Goal: Information Seeking & Learning: Learn about a topic

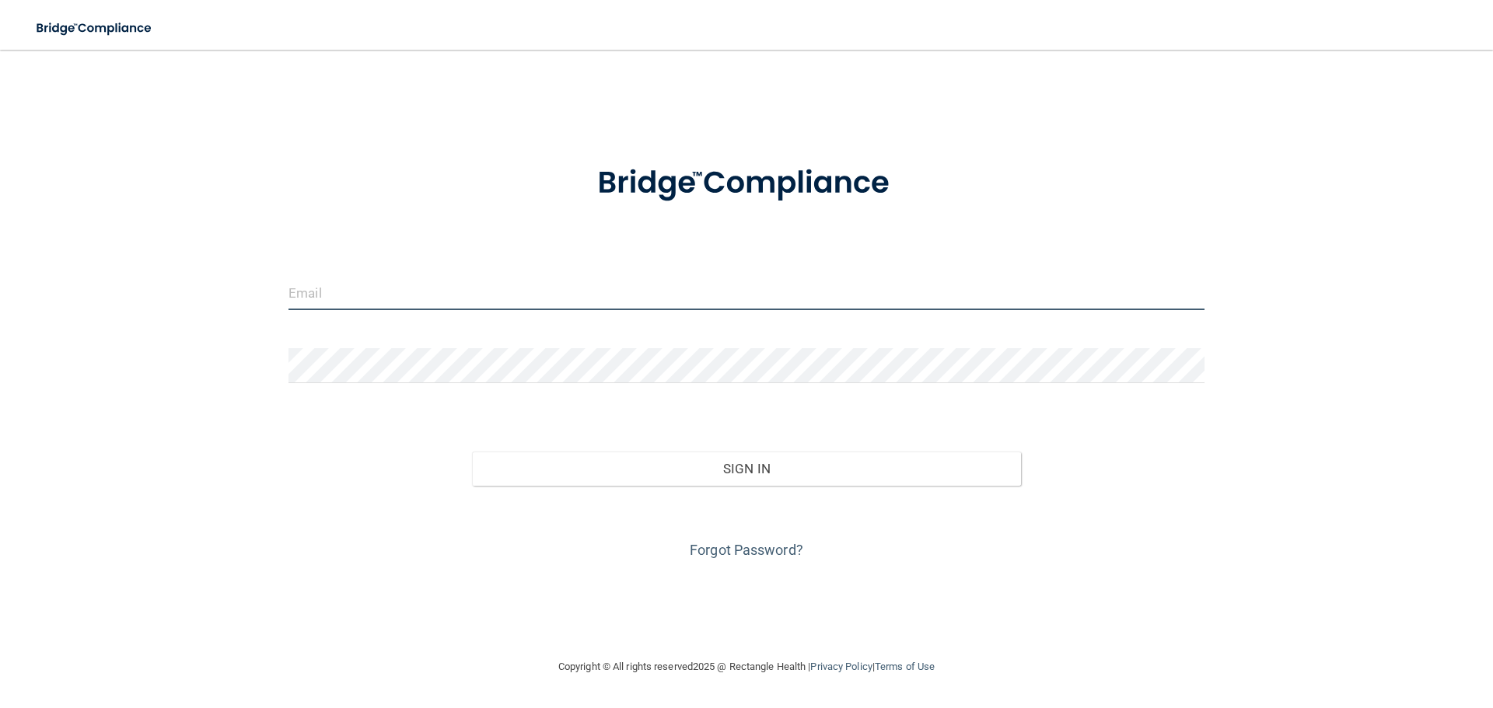
click at [358, 298] on input "email" at bounding box center [747, 292] width 916 height 35
type input "[PERSON_NAME][EMAIL_ADDRESS][DOMAIN_NAME]"
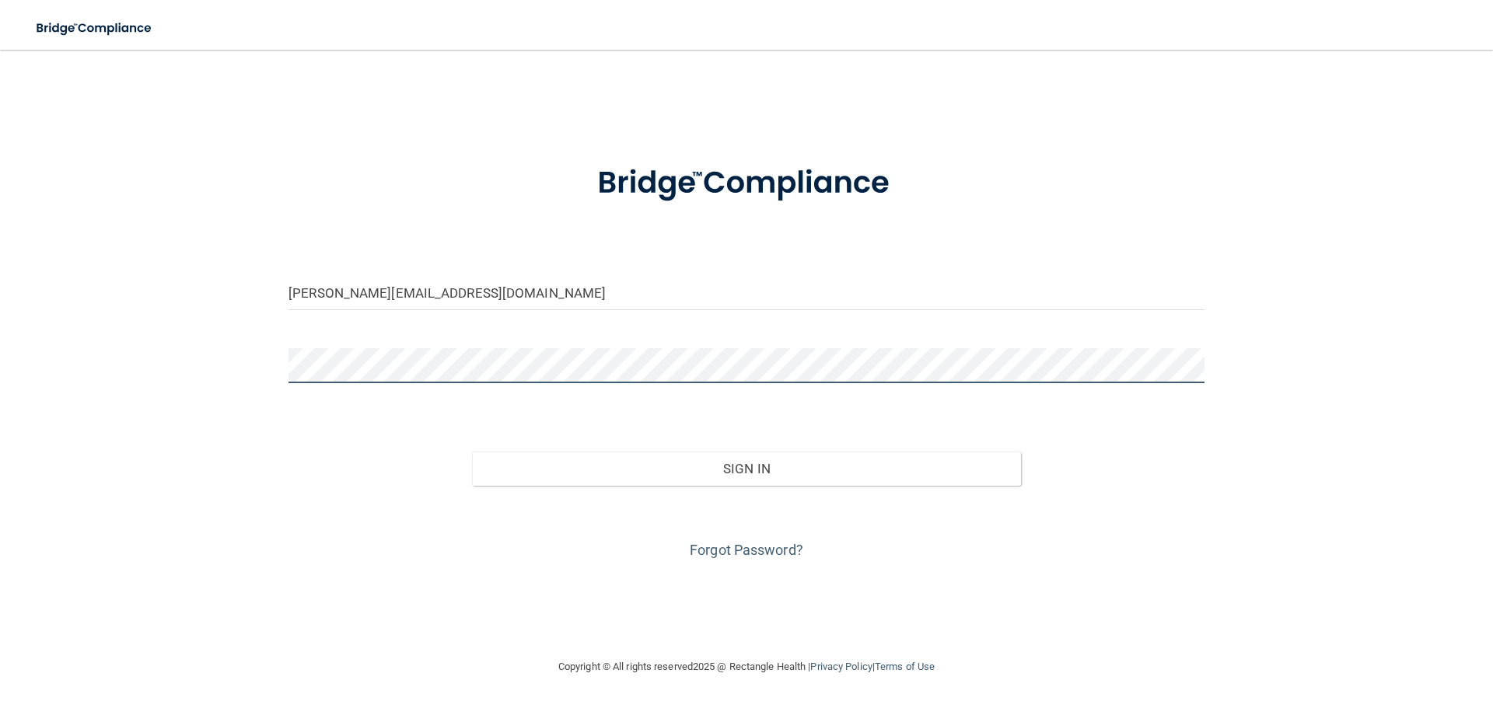
click at [472, 452] on button "Sign In" at bounding box center [747, 469] width 550 height 34
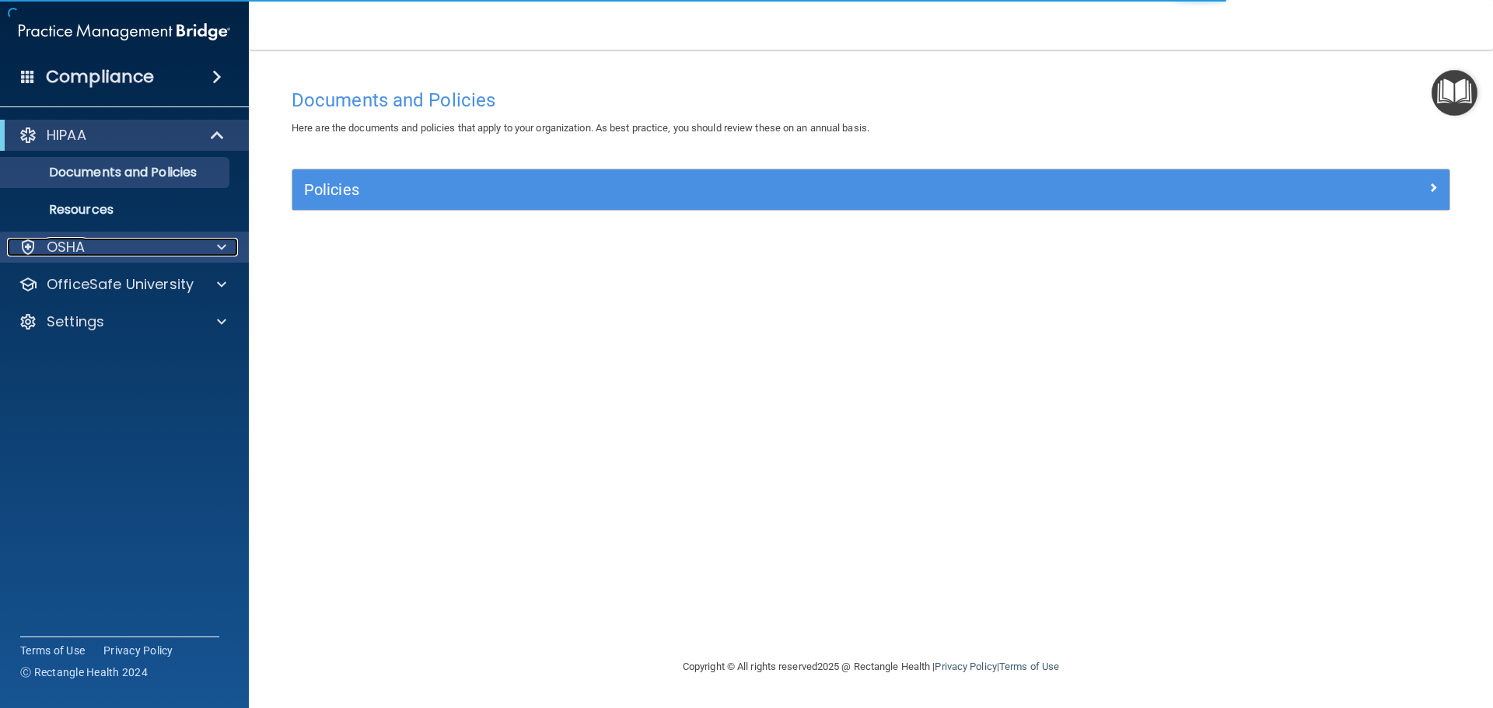
click at [218, 250] on span at bounding box center [221, 247] width 9 height 19
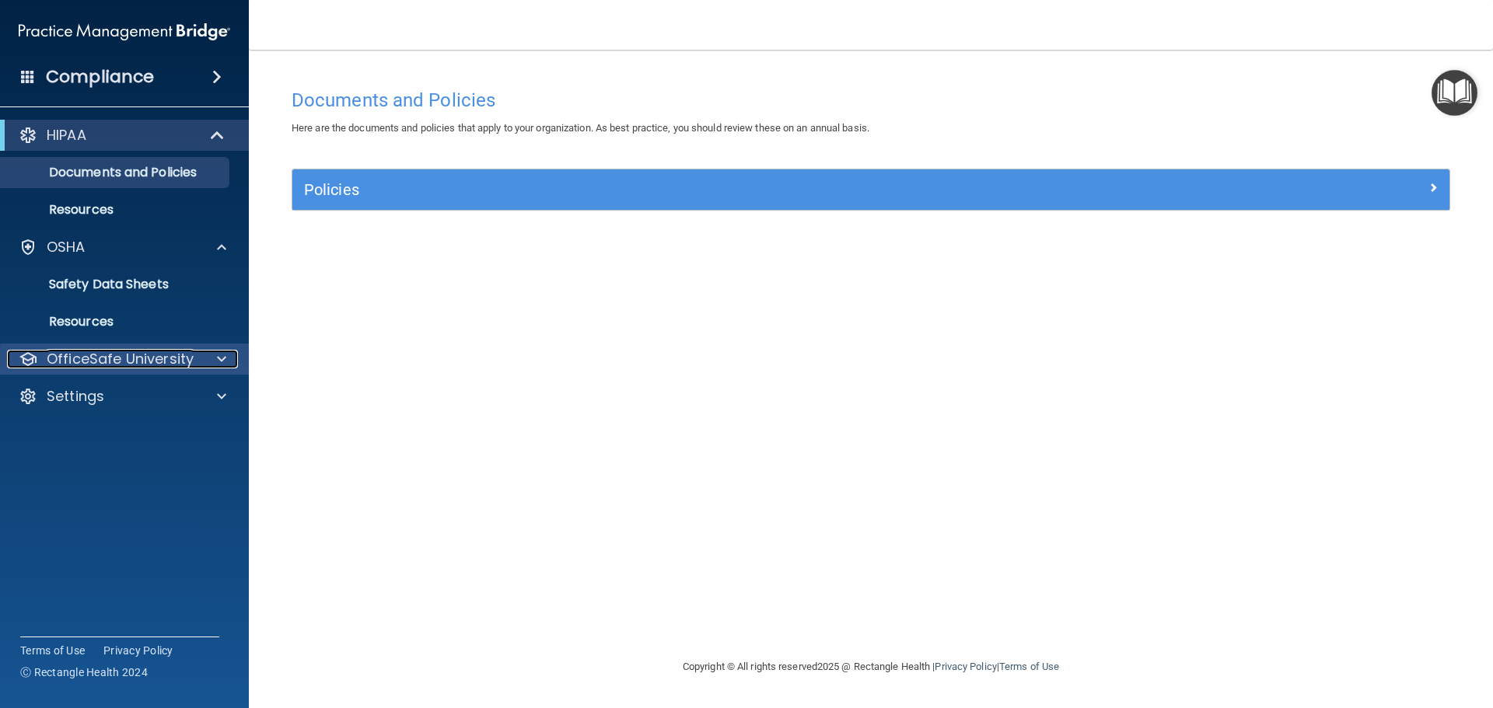
click at [96, 357] on p "OfficeSafe University" at bounding box center [120, 359] width 147 height 19
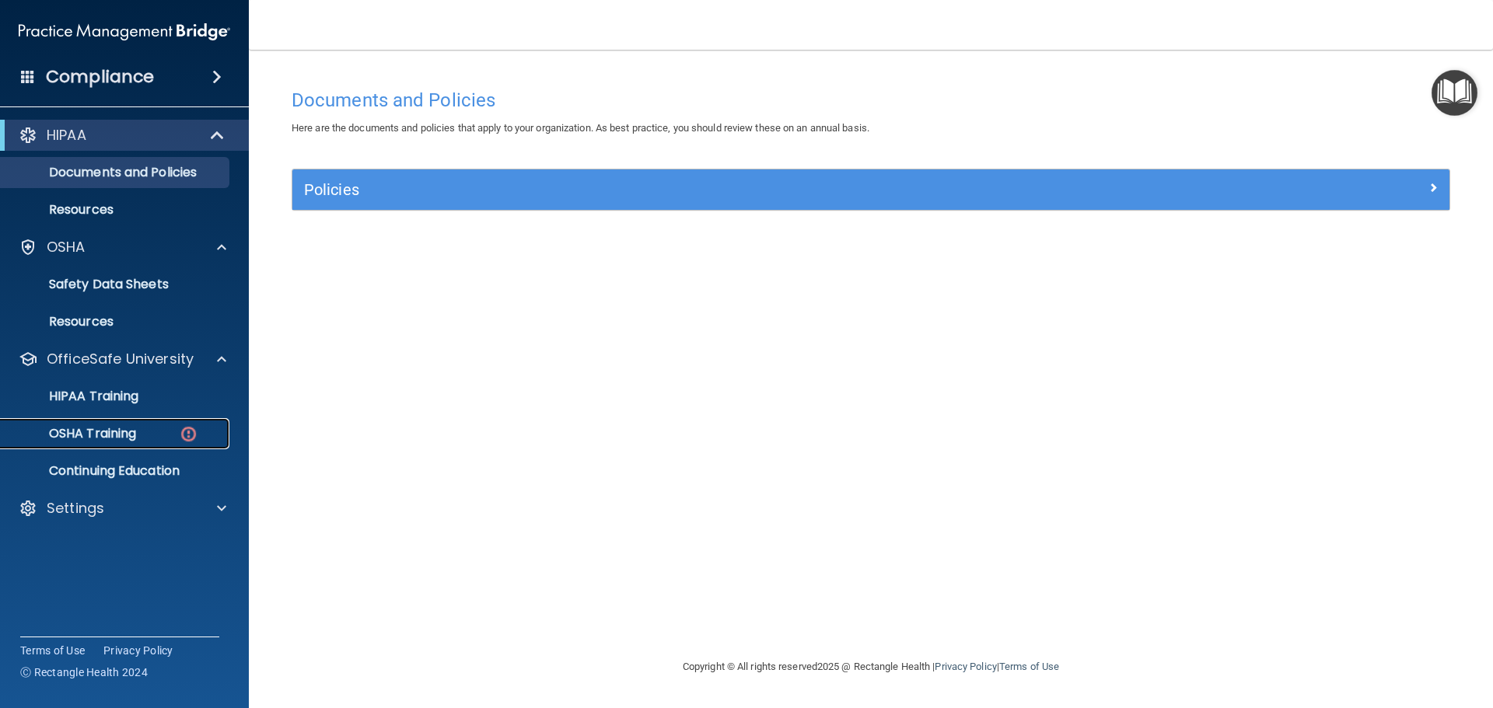
click at [131, 437] on p "OSHA Training" at bounding box center [73, 434] width 126 height 16
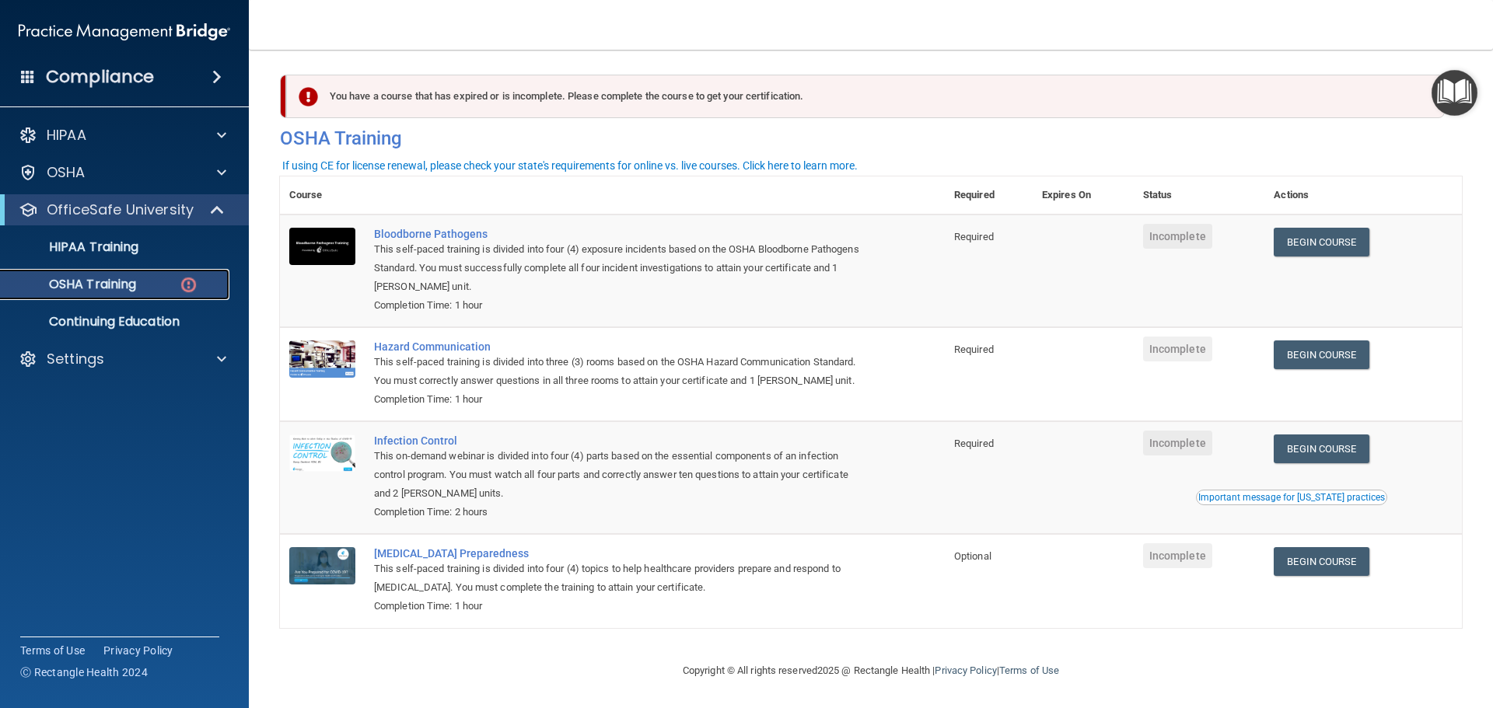
scroll to position [26, 0]
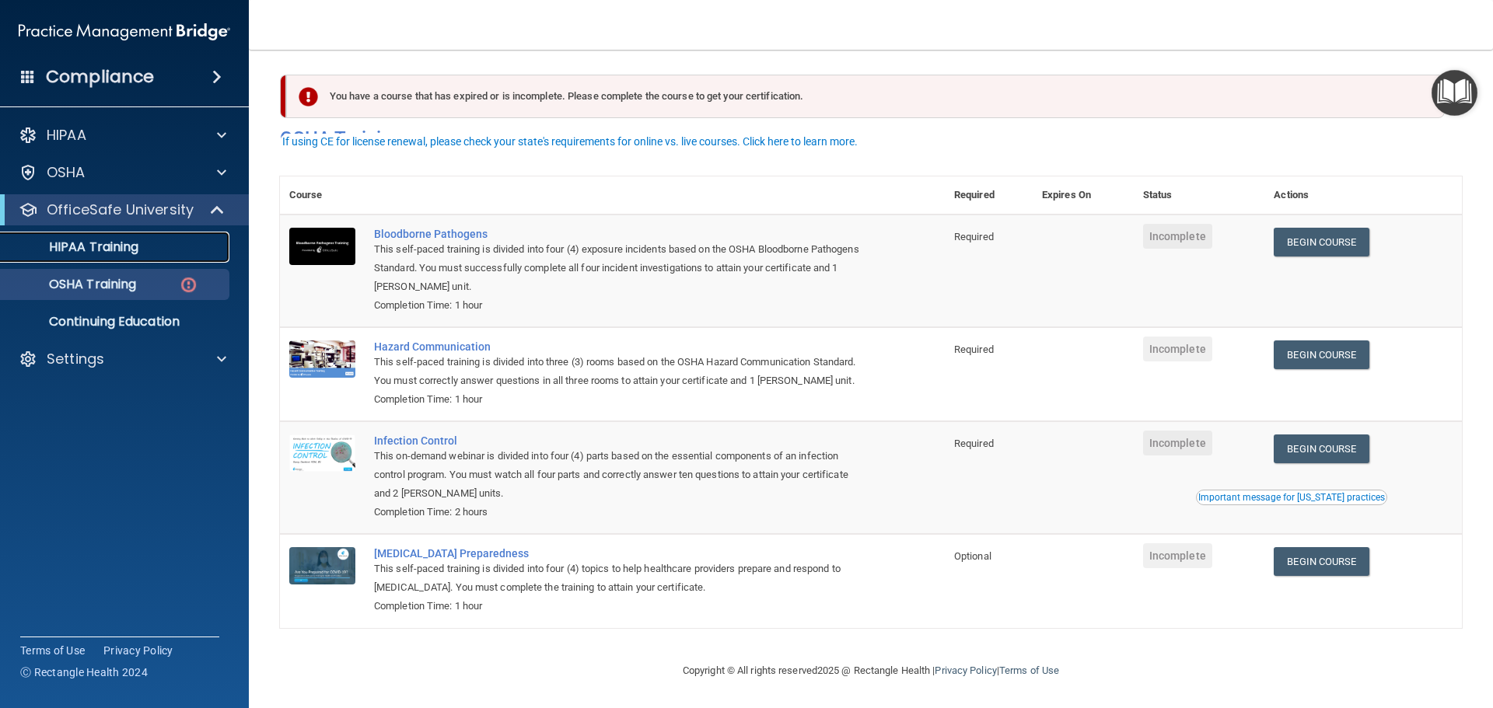
click at [124, 244] on p "HIPAA Training" at bounding box center [74, 248] width 128 height 16
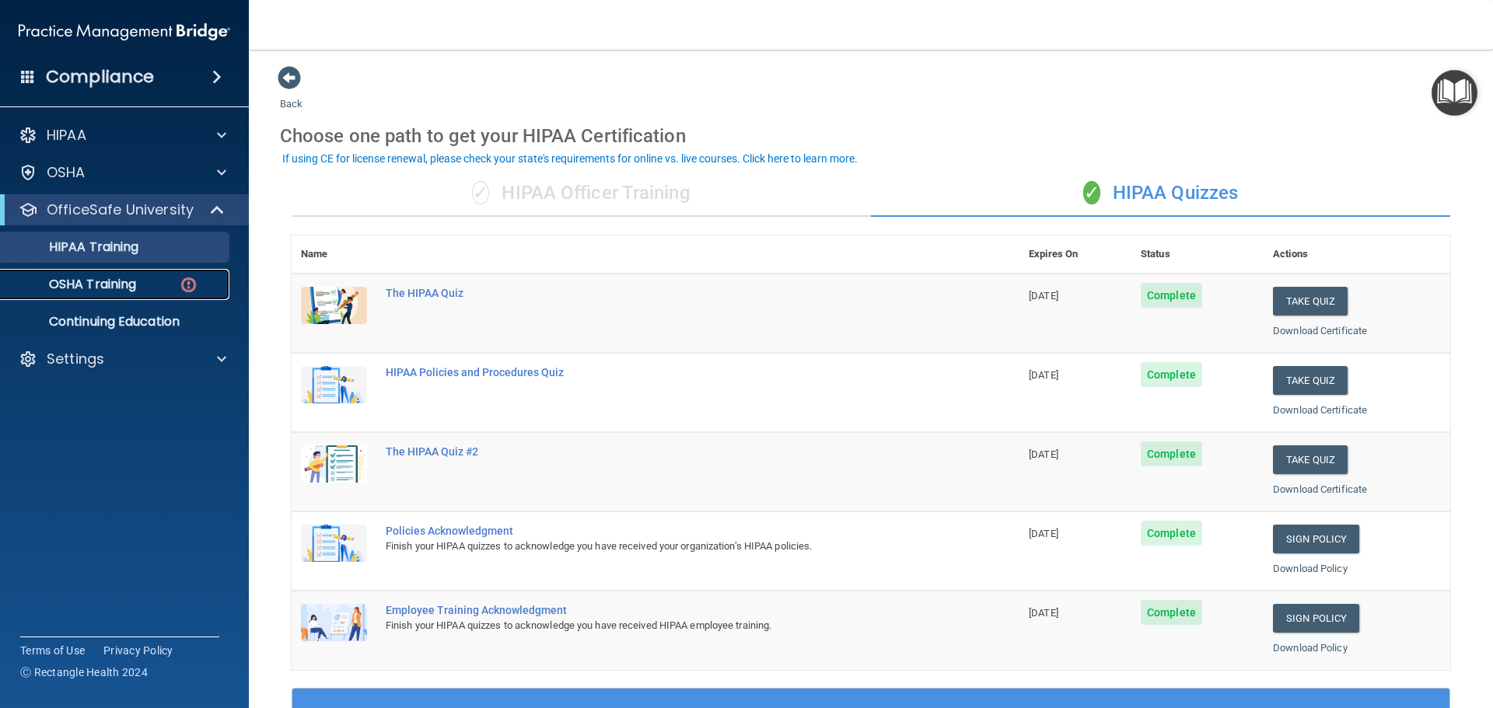
click at [126, 291] on p "OSHA Training" at bounding box center [73, 285] width 126 height 16
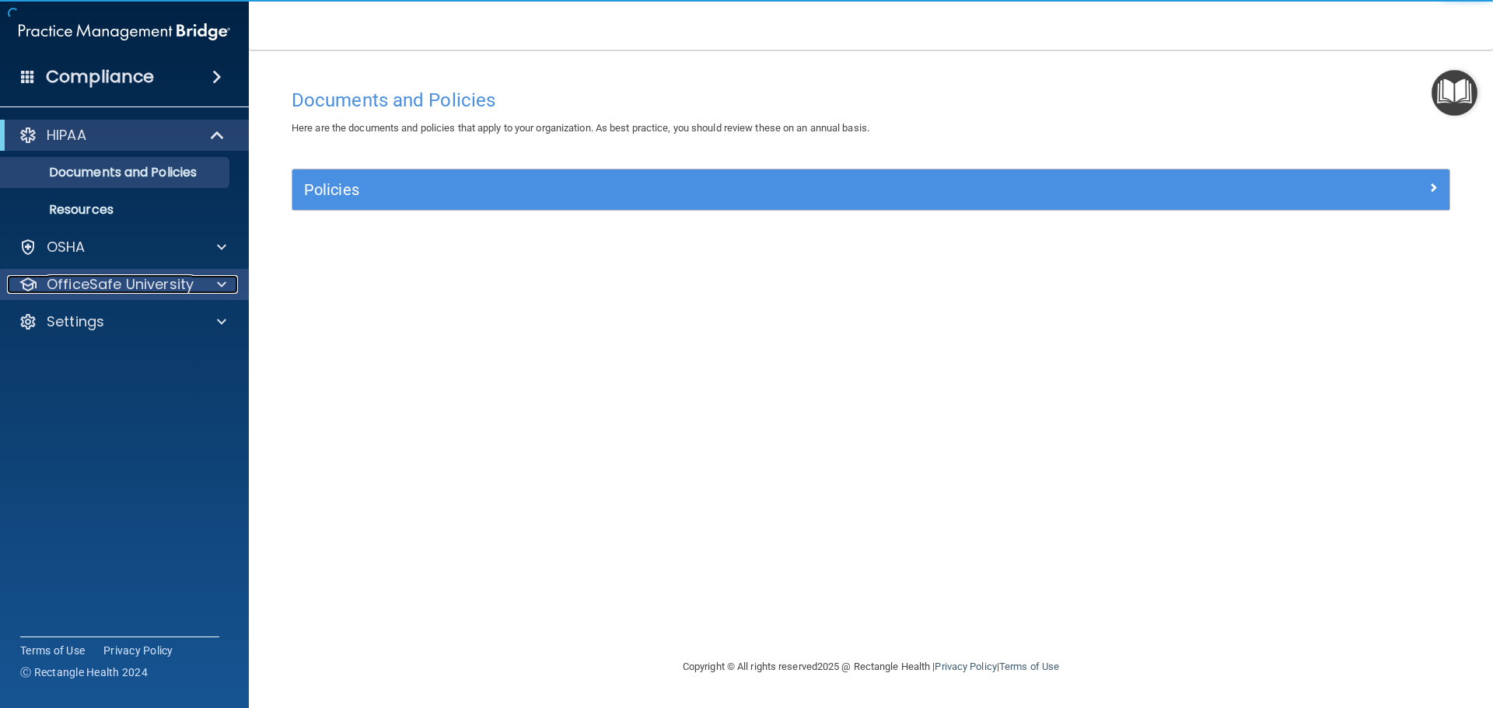
click at [138, 289] on p "OfficeSafe University" at bounding box center [120, 284] width 147 height 19
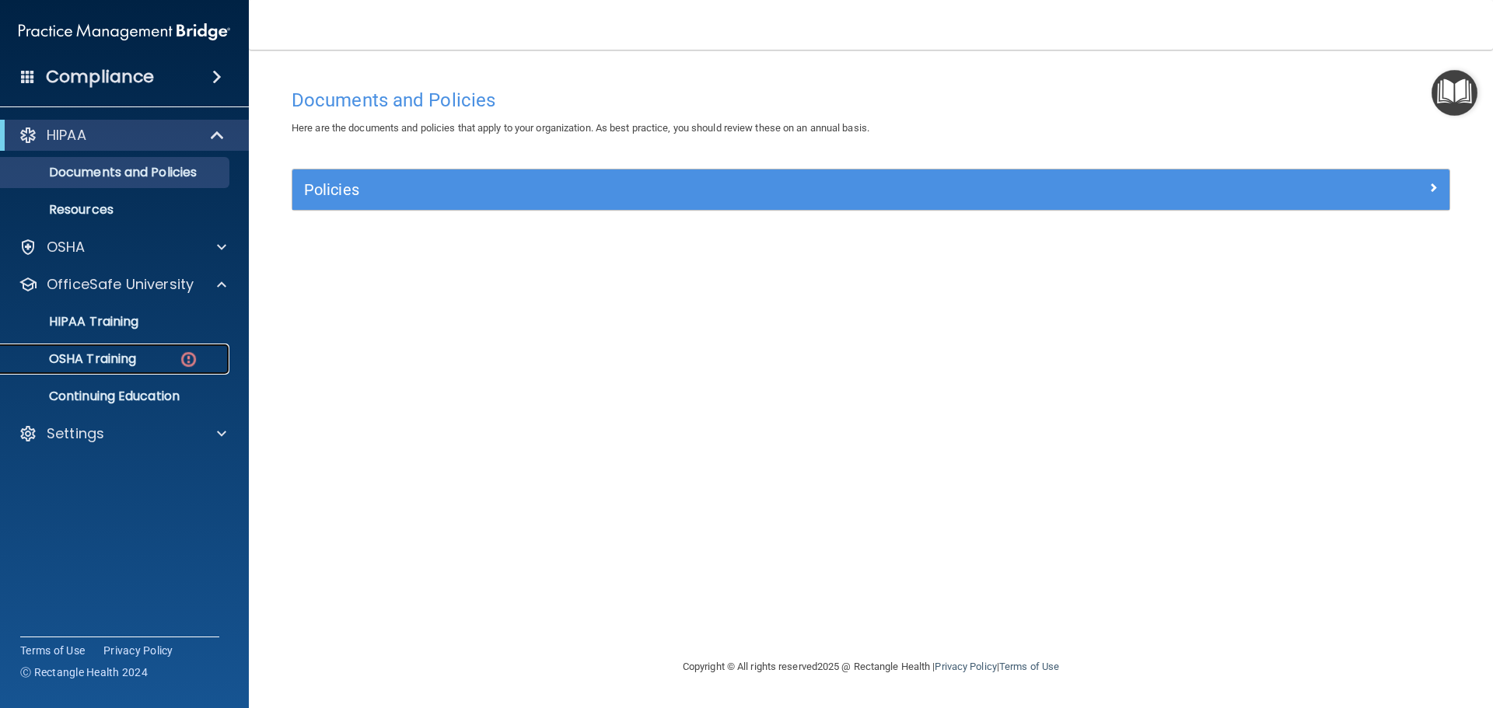
click at [110, 361] on p "OSHA Training" at bounding box center [73, 359] width 126 height 16
